Goal: Information Seeking & Learning: Learn about a topic

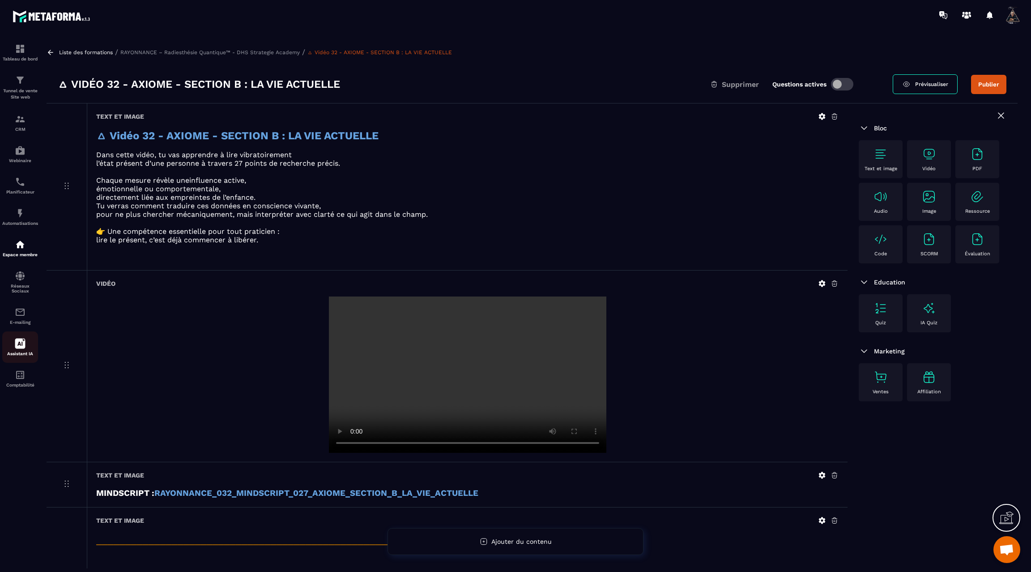
click at [27, 356] on div "Assistant IA" at bounding box center [20, 347] width 36 height 18
click at [19, 349] on icon at bounding box center [20, 343] width 10 height 10
click at [18, 501] on div at bounding box center [20, 303] width 40 height 547
click at [19, 349] on icon at bounding box center [20, 343] width 11 height 11
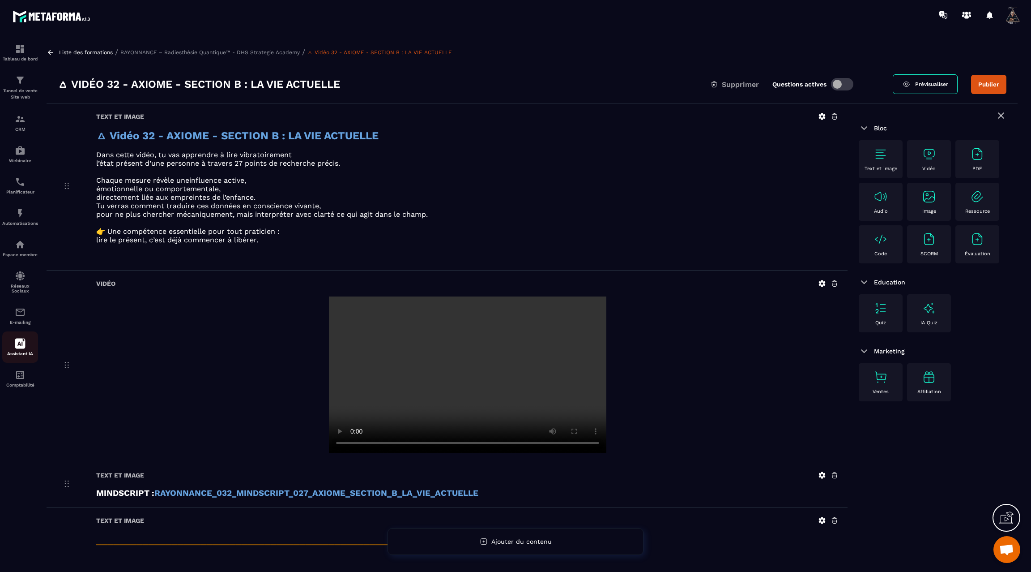
click at [19, 349] on icon at bounding box center [20, 343] width 11 height 11
